Goal: Check status: Check status

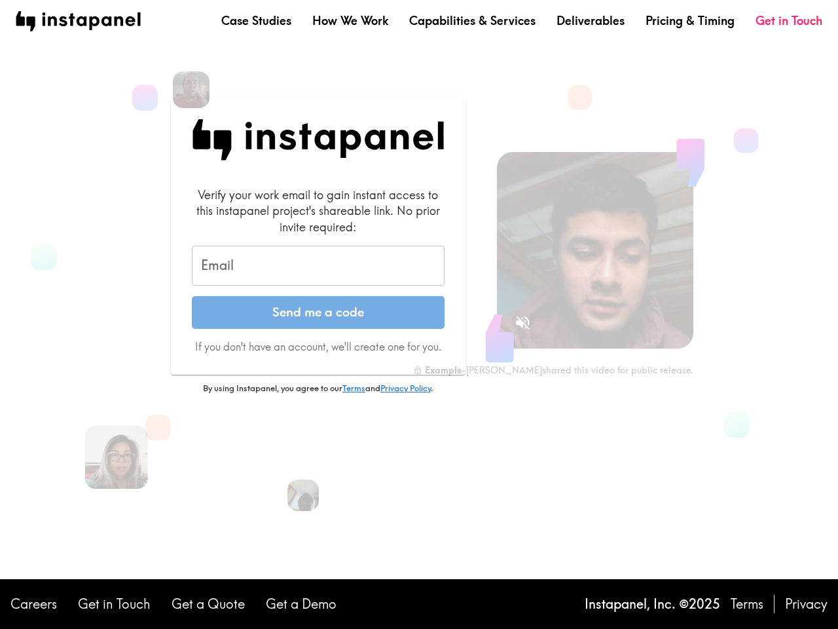
click at [419, 314] on button "Send me a code" at bounding box center [318, 312] width 253 height 33
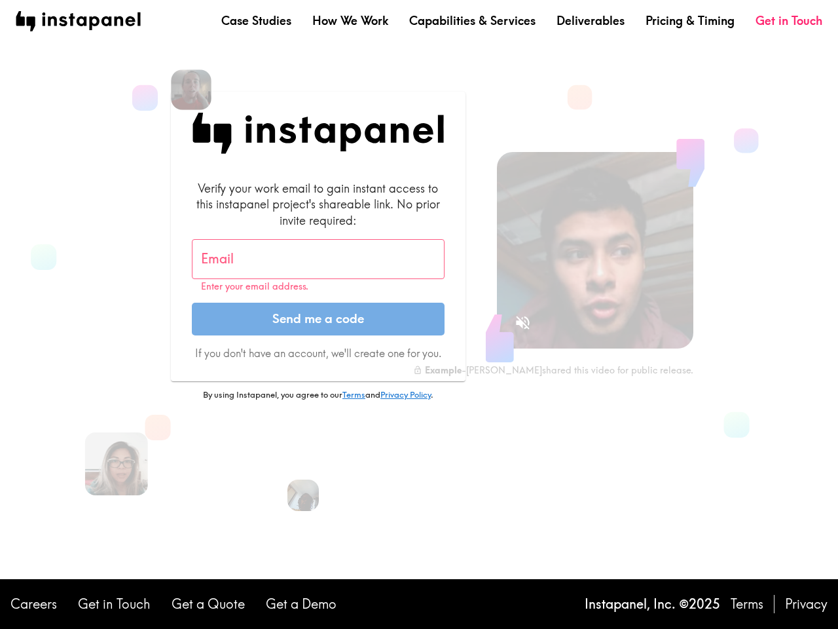
click at [191, 90] on img at bounding box center [191, 89] width 41 height 41
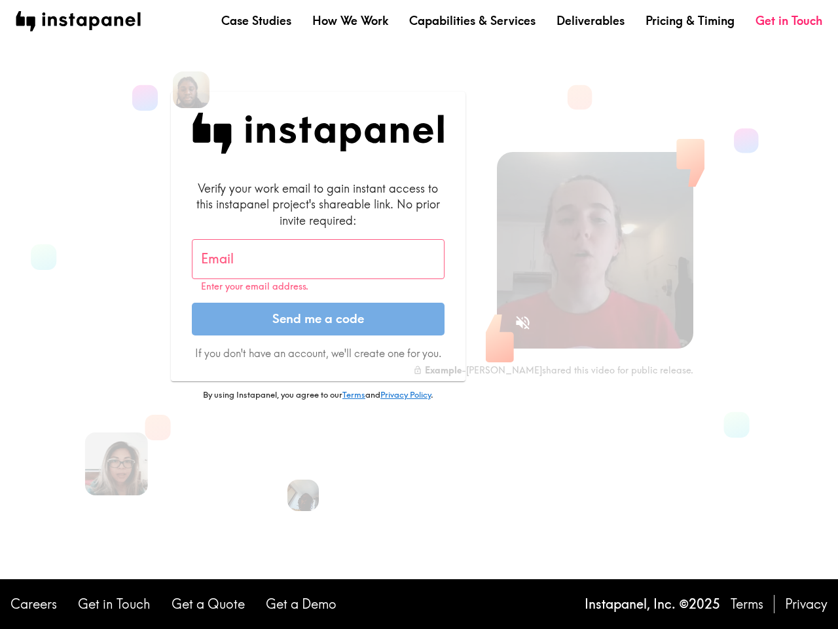
click at [318, 266] on input "Email" at bounding box center [318, 259] width 253 height 41
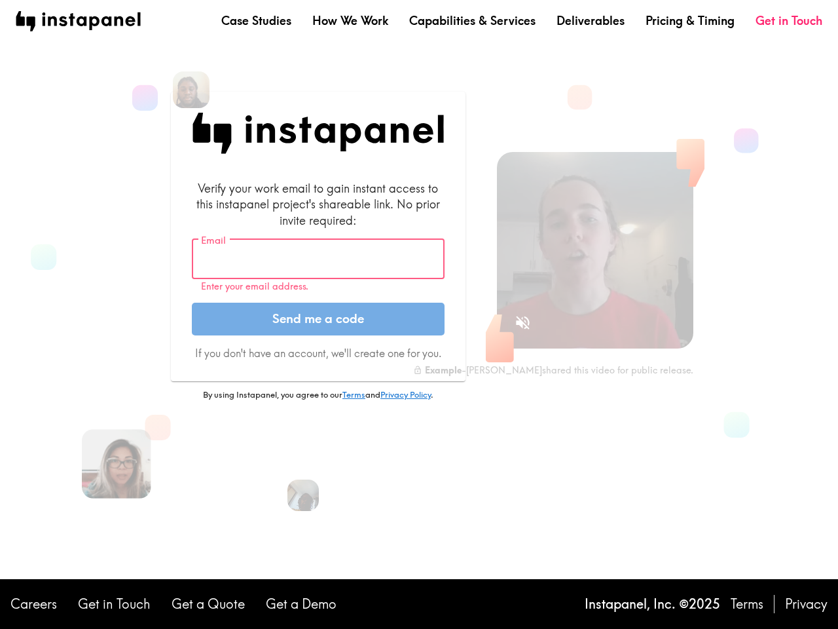
click at [117, 457] on img at bounding box center [116, 463] width 69 height 69
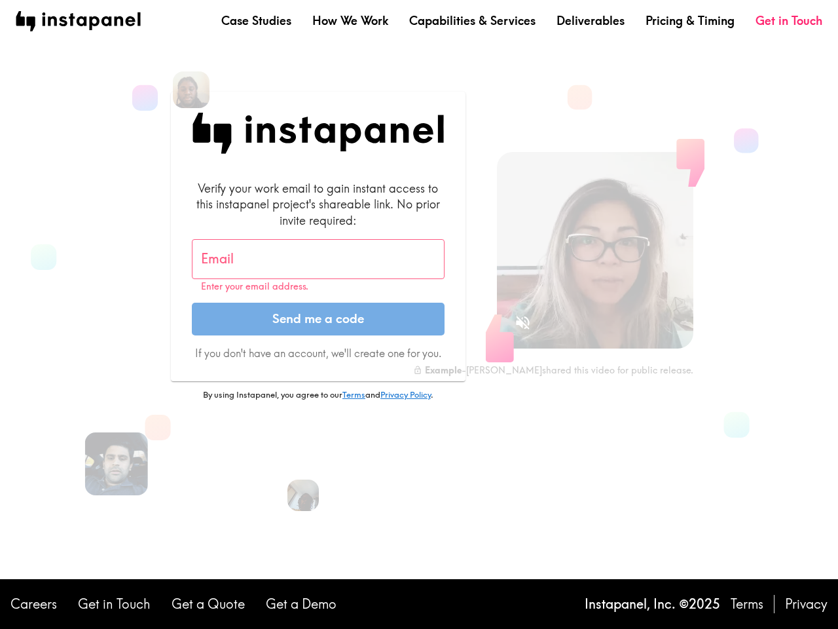
click at [523, 322] on icon "Sound is off" at bounding box center [523, 323] width 14 height 14
click at [595, 250] on video at bounding box center [595, 250] width 196 height 196
click at [303, 495] on img at bounding box center [303, 495] width 35 height 35
